Goal: Find specific page/section: Find specific page/section

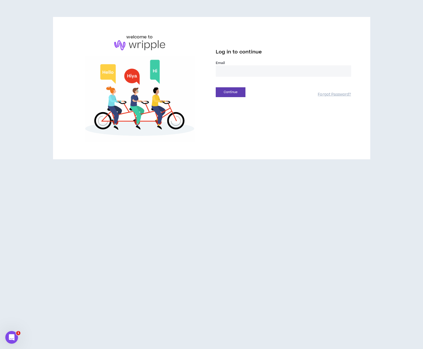
type input "**********"
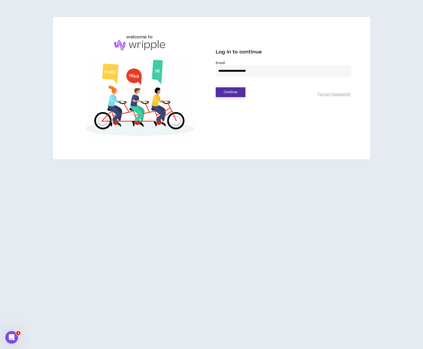
click at [239, 93] on button "Continue" at bounding box center [231, 92] width 30 height 10
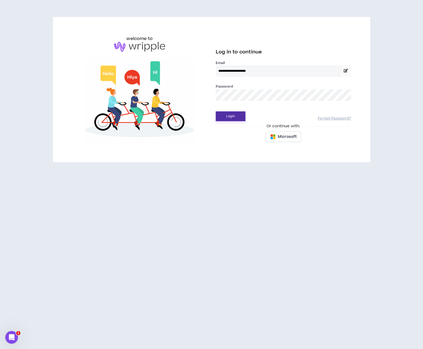
click at [224, 117] on button "Login" at bounding box center [231, 117] width 30 height 10
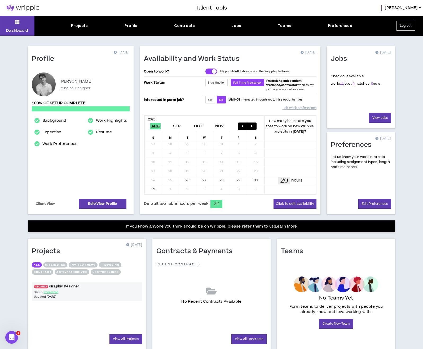
click at [76, 287] on link "UPDATED! Graphic Designer" at bounding box center [87, 286] width 110 height 5
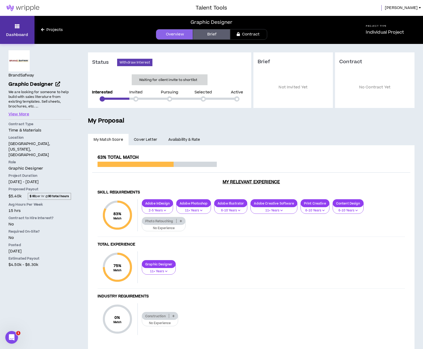
click at [12, 28] on link "Dashboard" at bounding box center [17, 30] width 34 height 28
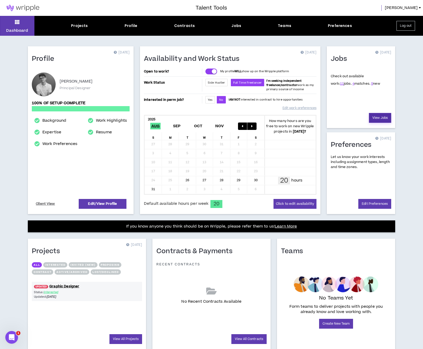
click at [378, 119] on link "View Jobs" at bounding box center [380, 118] width 22 height 10
